Goal: Navigation & Orientation: Find specific page/section

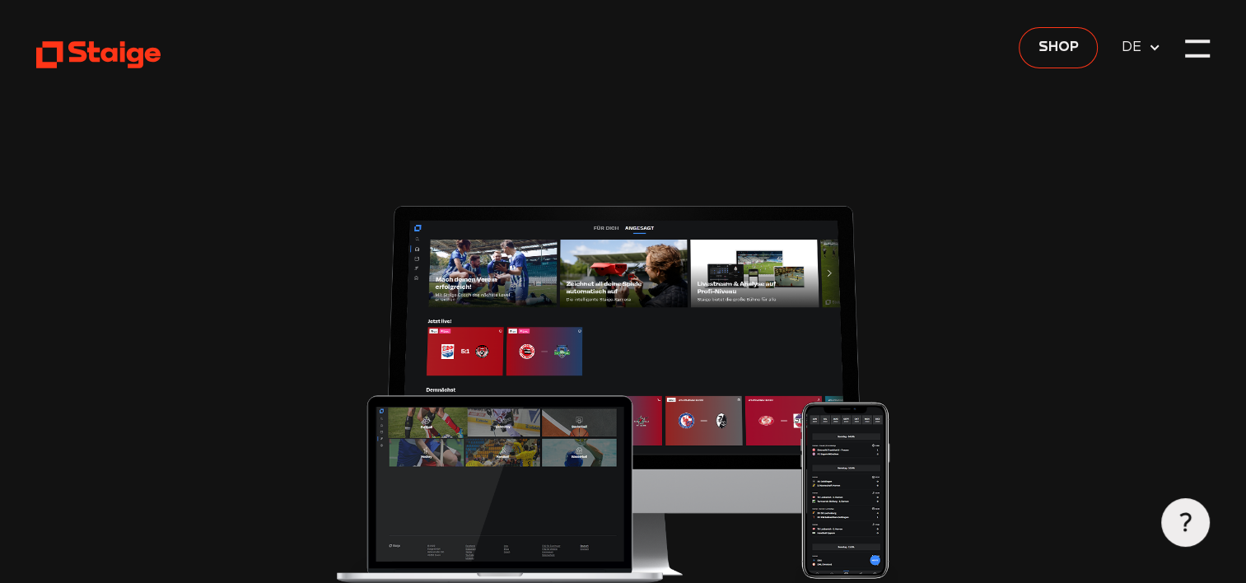
type input "0.8"
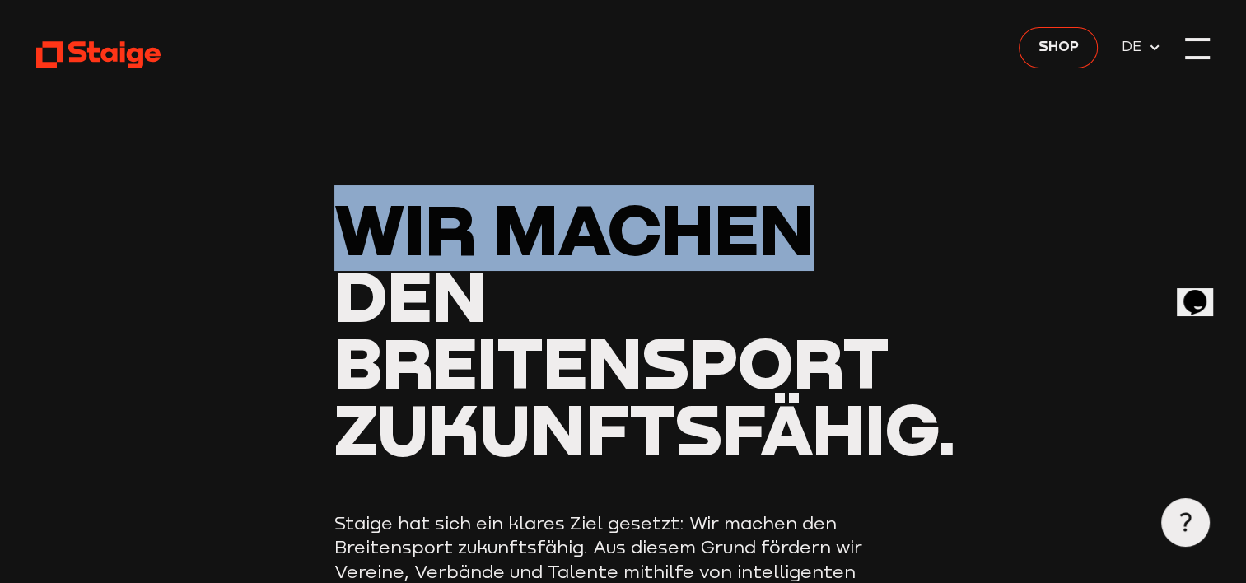
click at [1193, 60] on div at bounding box center [1197, 48] width 25 height 25
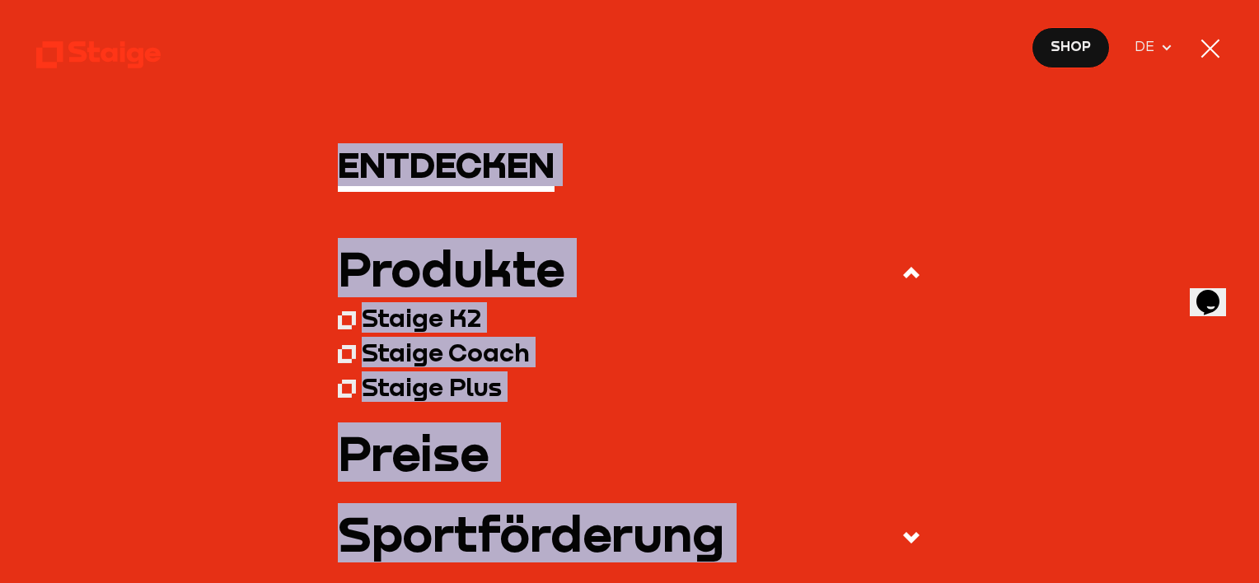
click at [1198, 52] on div at bounding box center [1210, 48] width 25 height 25
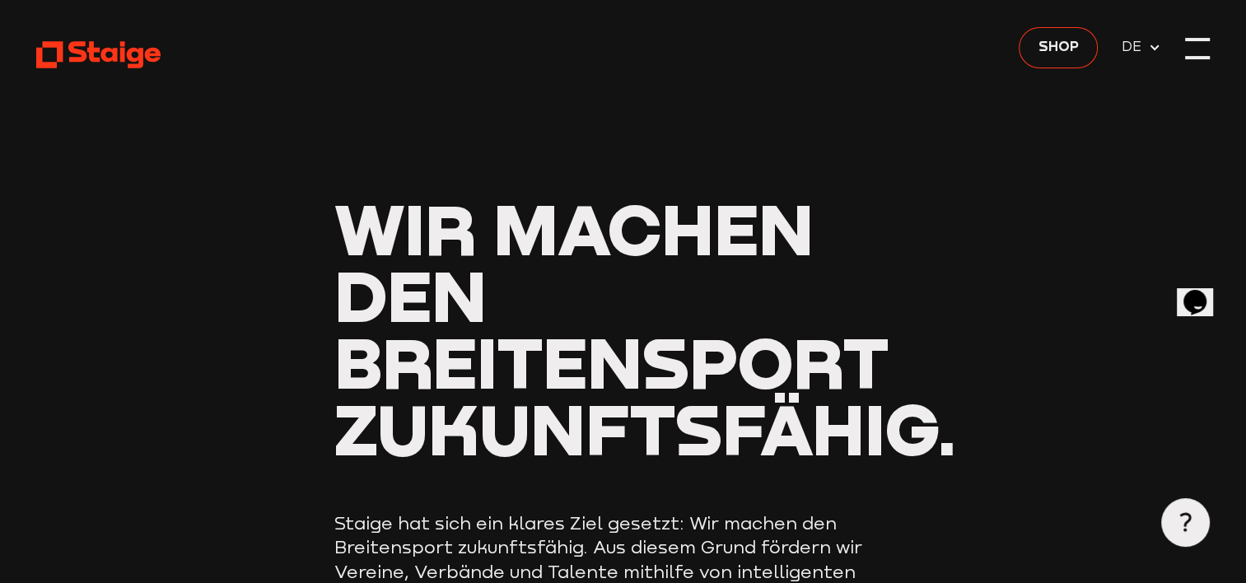
click at [1201, 47] on div at bounding box center [1197, 48] width 25 height 25
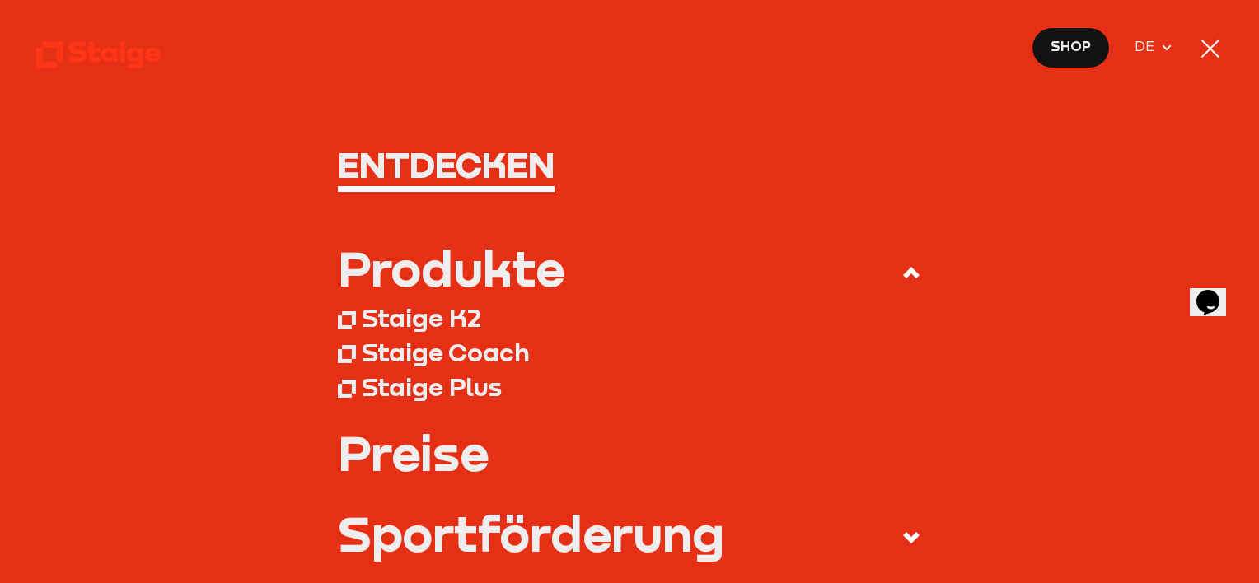
click at [1201, 47] on div at bounding box center [1210, 48] width 25 height 25
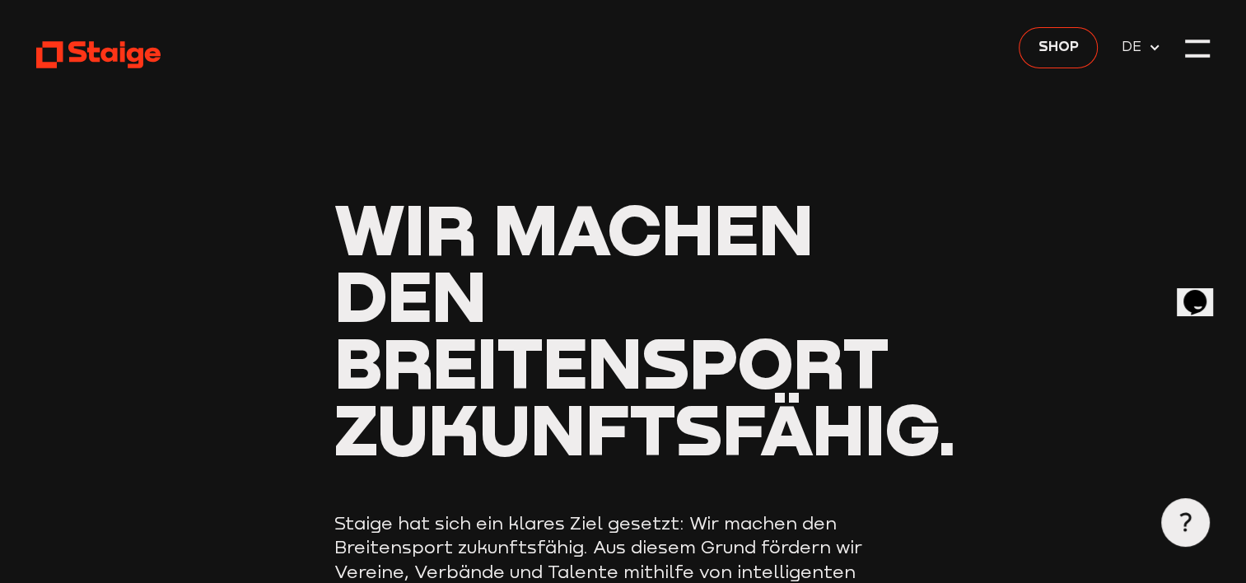
click at [1194, 46] on div at bounding box center [1197, 48] width 25 height 25
